Goal: Transaction & Acquisition: Purchase product/service

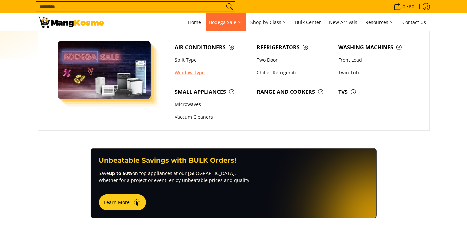
scroll to position [258, 0]
click at [186, 71] on link "Window Type" at bounding box center [212, 72] width 82 height 13
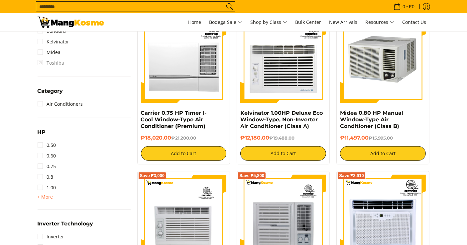
scroll to position [332, 0]
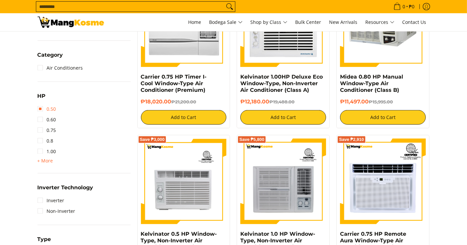
click at [47, 108] on link "0.50" at bounding box center [47, 109] width 19 height 11
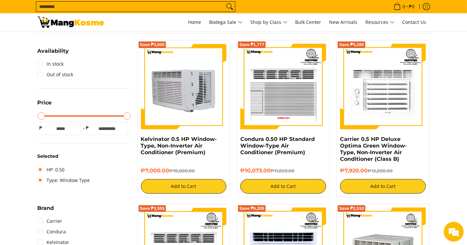
scroll to position [87, 0]
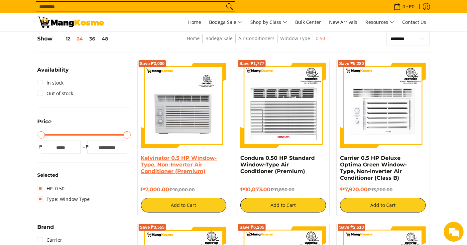
click at [165, 162] on link "Kelvinator 0.5 HP Window-Type, Non-Inverter Air Conditioner (Premium)" at bounding box center [179, 165] width 76 height 20
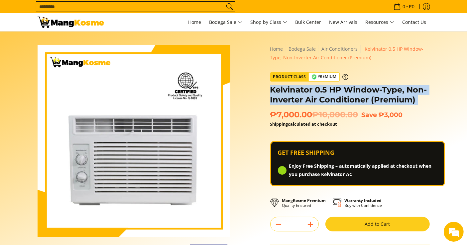
click at [308, 95] on h1 "Kelvinator 0.5 HP Window-Type, Non-Inverter Air Conditioner (Premium)" at bounding box center [349, 95] width 159 height 20
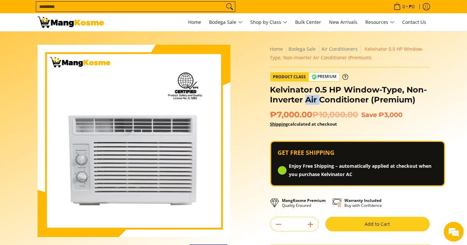
click at [308, 95] on h1 "Kelvinator 0.5 HP Window-Type, Non-Inverter Air Conditioner (Premium)" at bounding box center [349, 95] width 159 height 20
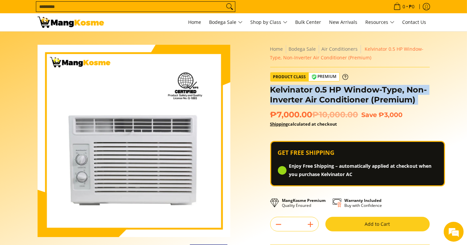
click at [308, 95] on h1 "Kelvinator 0.5 HP Window-Type, Non-Inverter Air Conditioner (Premium)" at bounding box center [349, 95] width 159 height 20
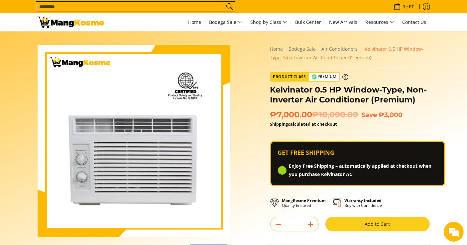
click at [428, 128] on p "Shipping calculated at checkout" at bounding box center [349, 127] width 159 height 15
drag, startPoint x: 310, startPoint y: 114, endPoint x: 270, endPoint y: 117, distance: 39.9
click at [270, 117] on span "₱7,000.00 ₱10,000.00" at bounding box center [314, 115] width 88 height 10
copy span "₱7,000.00"
